Goal: Transaction & Acquisition: Download file/media

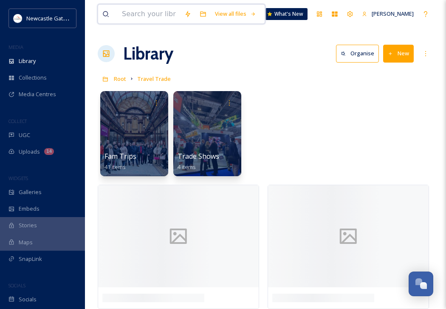
click at [135, 18] on input at bounding box center [149, 14] width 63 height 19
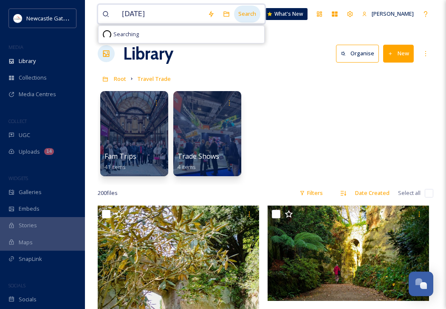
type input "[DATE]"
click at [257, 14] on div "Search" at bounding box center [247, 14] width 26 height 17
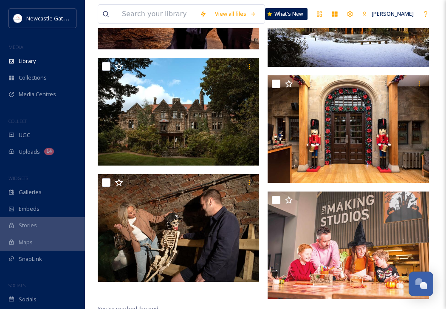
scroll to position [410, 0]
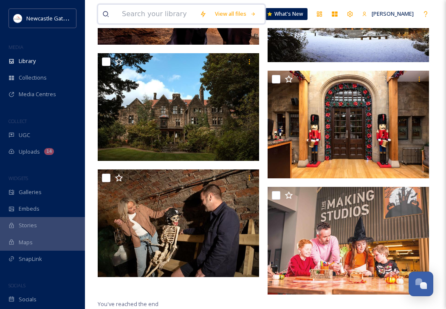
click at [187, 15] on input at bounding box center [157, 14] width 78 height 19
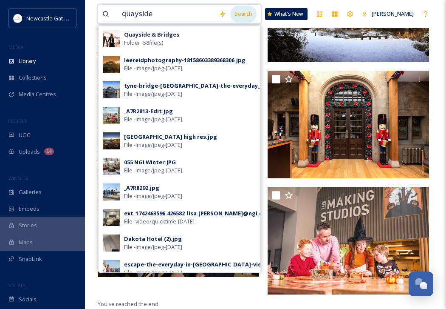
type input "quayside"
click at [246, 14] on div "Search" at bounding box center [243, 14] width 26 height 17
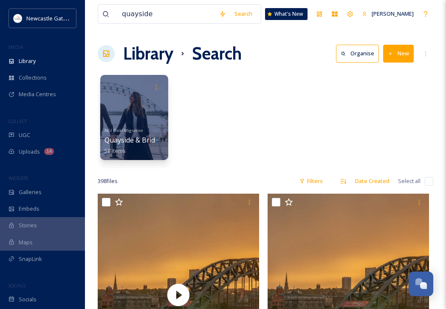
click at [316, 46] on div "Library Search Organise New" at bounding box center [266, 54] width 336 height 26
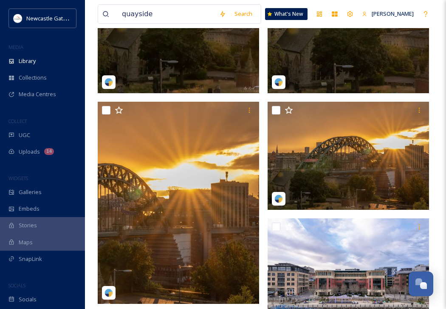
scroll to position [306, 0]
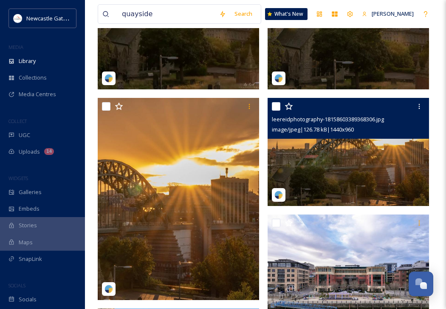
click at [353, 165] on img at bounding box center [349, 152] width 162 height 108
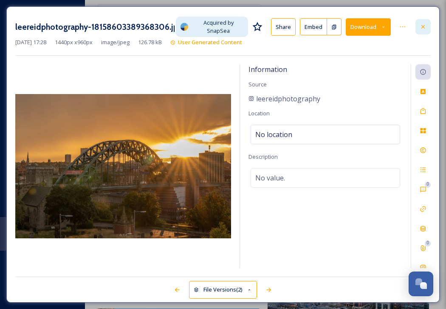
click at [426, 23] on icon at bounding box center [423, 26] width 7 height 7
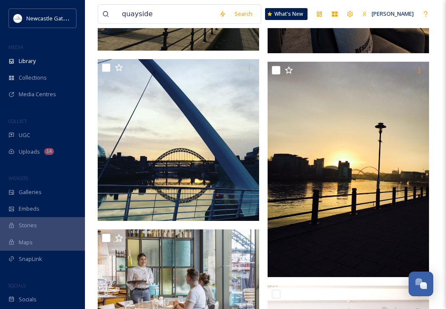
scroll to position [8241, 0]
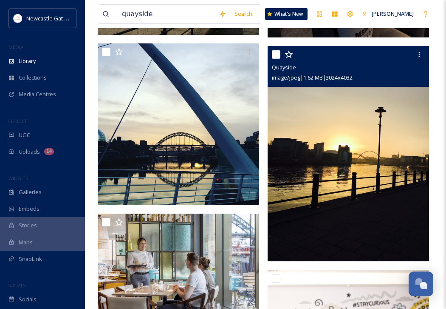
click at [390, 138] on img at bounding box center [349, 153] width 162 height 215
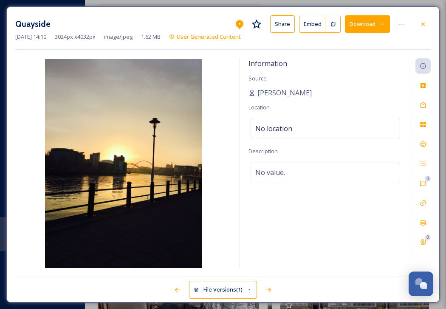
click at [385, 25] on icon at bounding box center [383, 24] width 6 height 6
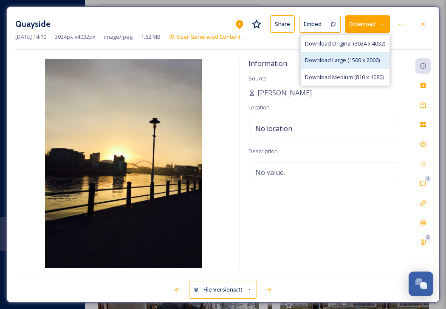
click at [369, 63] on span "Download Large (1500 x 2000)" at bounding box center [342, 60] width 75 height 8
